Goal: Complete application form: Complete application form

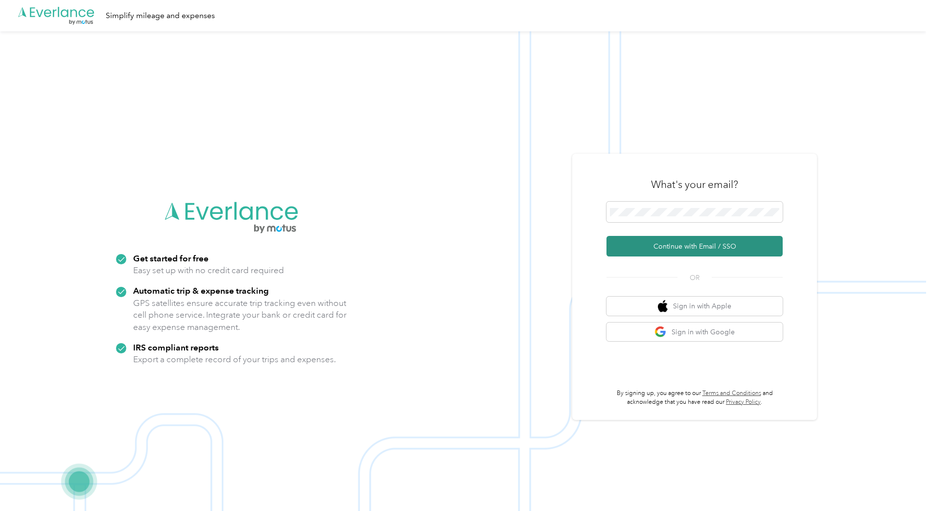
click at [679, 240] on button "Continue with Email / SSO" at bounding box center [694, 246] width 176 height 21
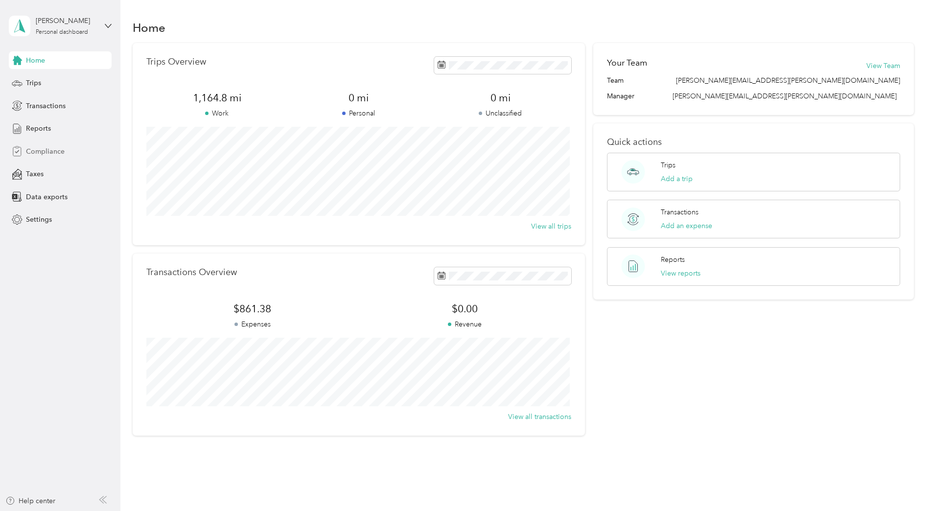
click at [54, 155] on span "Compliance" at bounding box center [45, 151] width 39 height 10
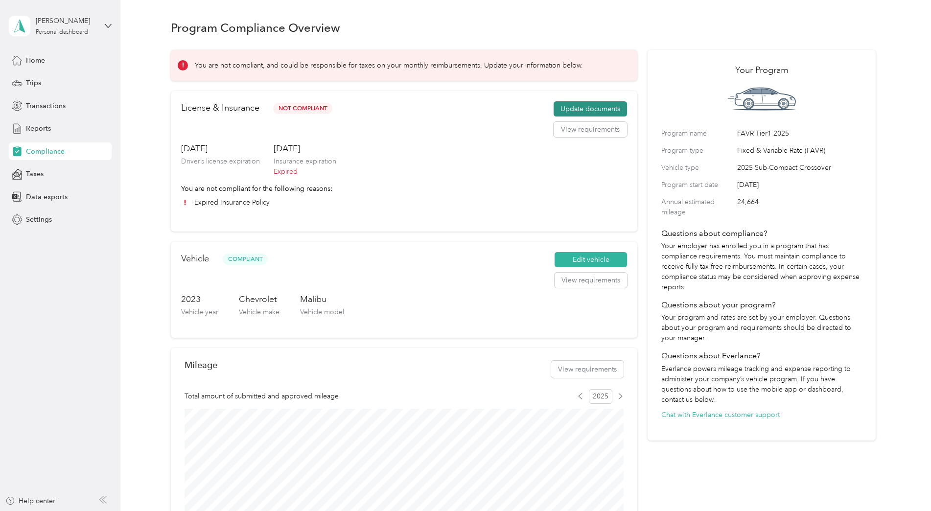
click at [587, 112] on button "Update documents" at bounding box center [589, 109] width 73 height 16
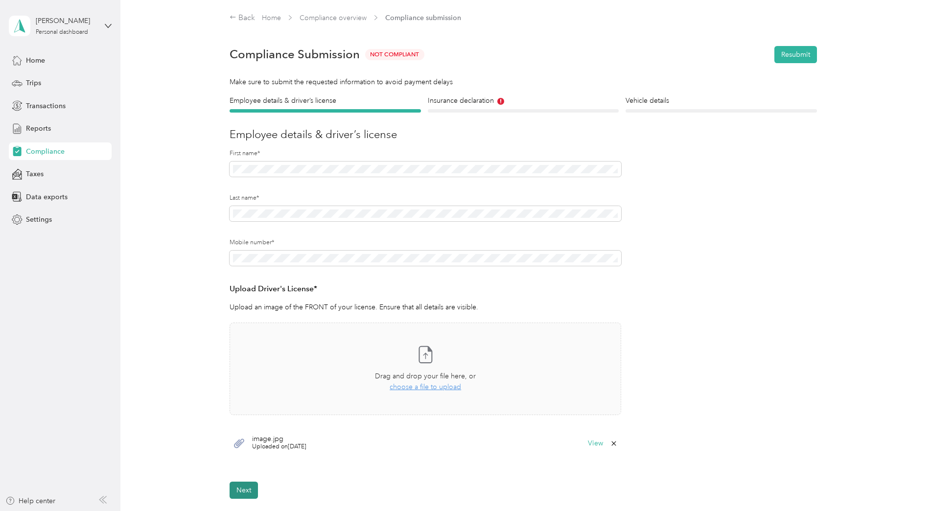
click at [242, 494] on button "Next" at bounding box center [243, 489] width 28 height 17
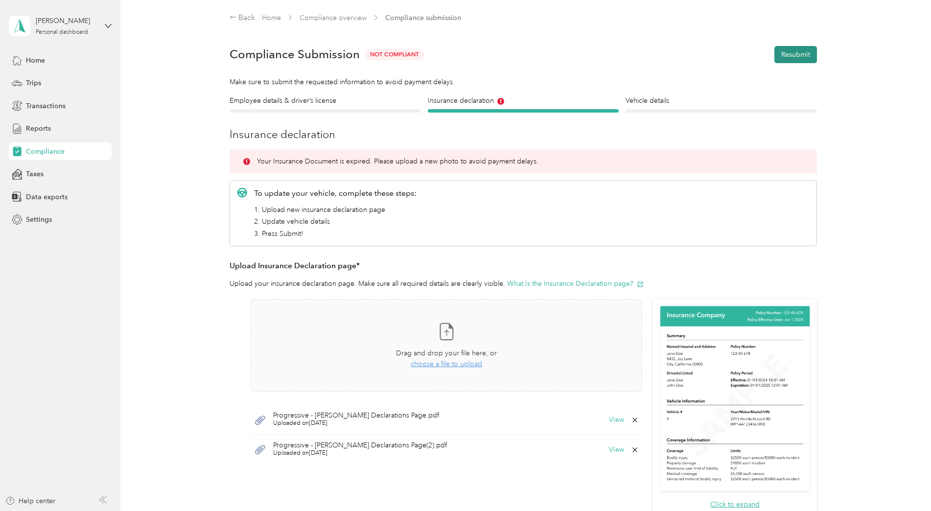
click at [805, 58] on button "Resubmit" at bounding box center [795, 54] width 43 height 17
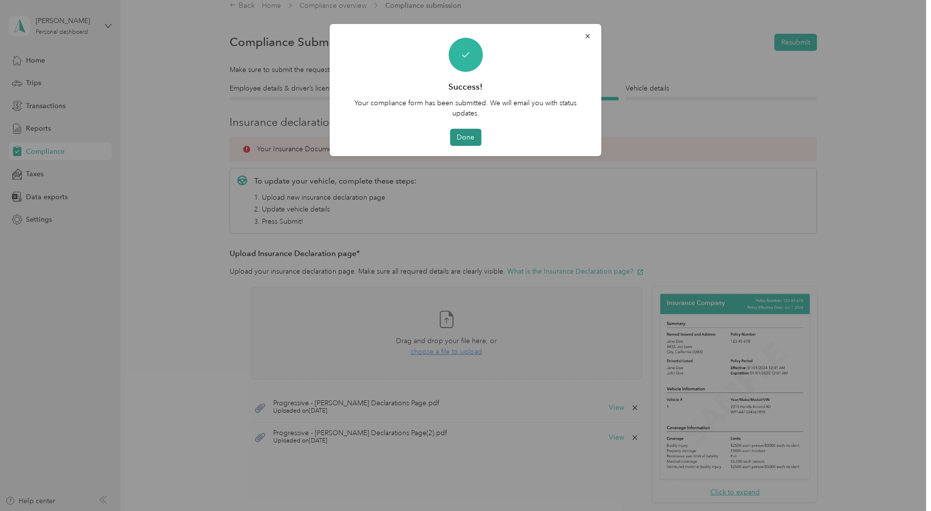
click at [464, 138] on button "Done" at bounding box center [465, 137] width 31 height 17
